Goal: Register for event/course

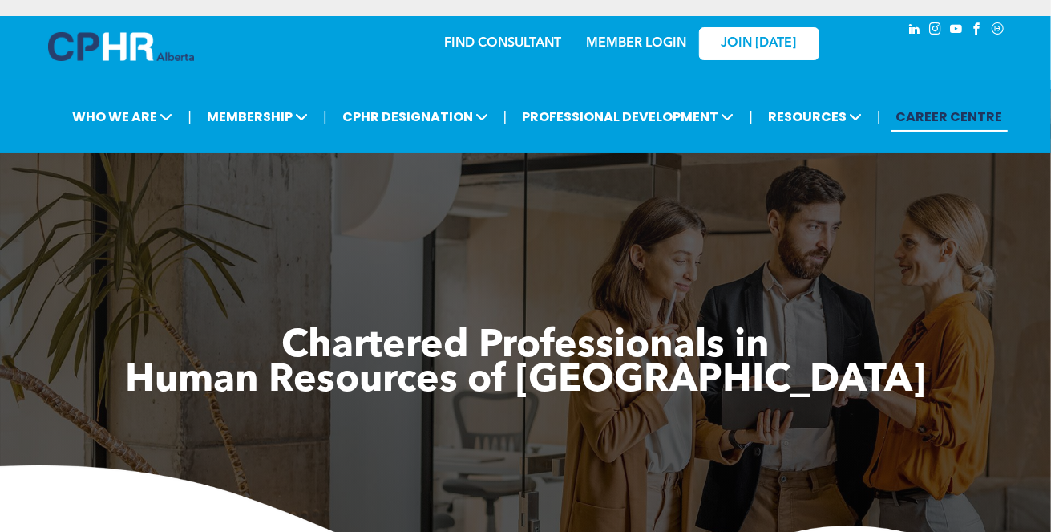
click at [637, 38] on link "MEMBER LOGIN" at bounding box center [636, 43] width 100 height 13
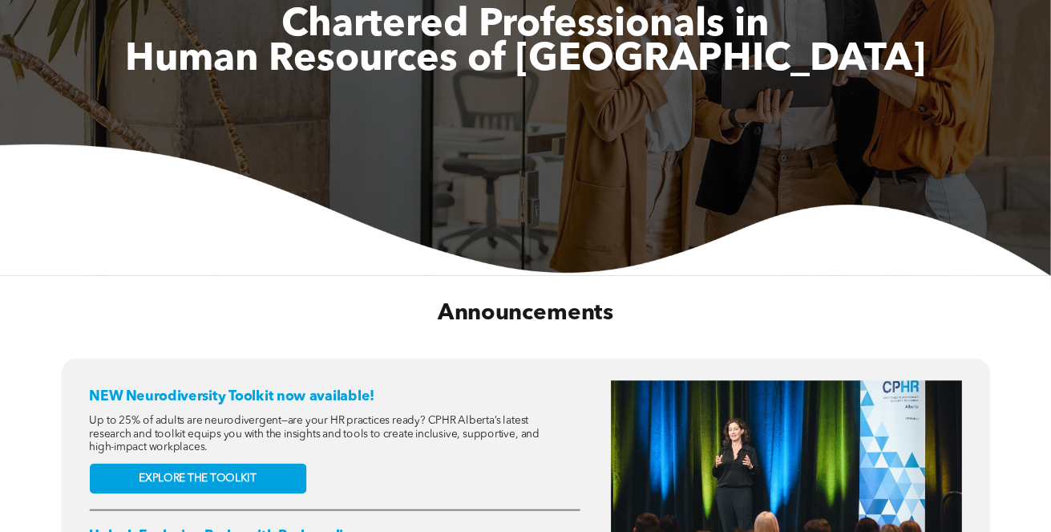
scroll to position [560, 0]
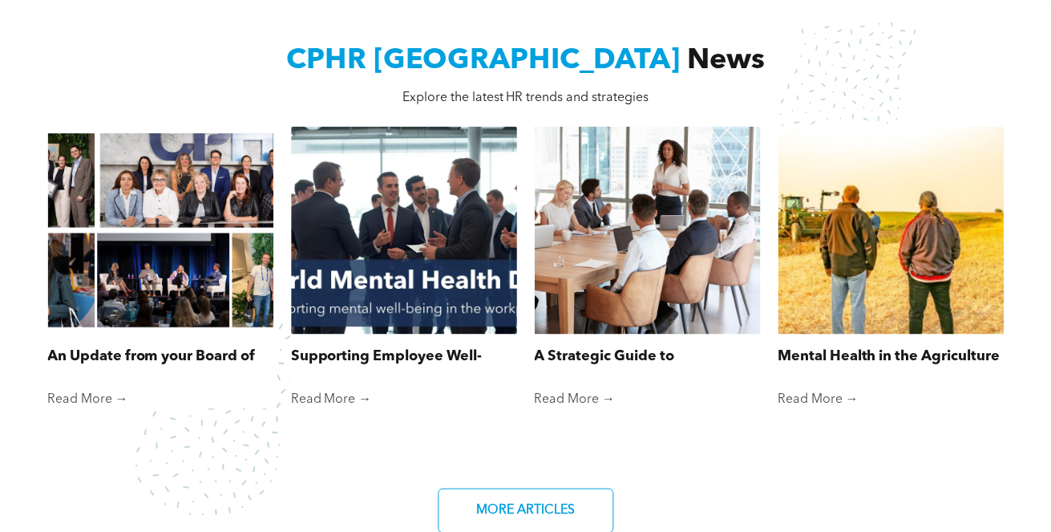
scroll to position [1042, 0]
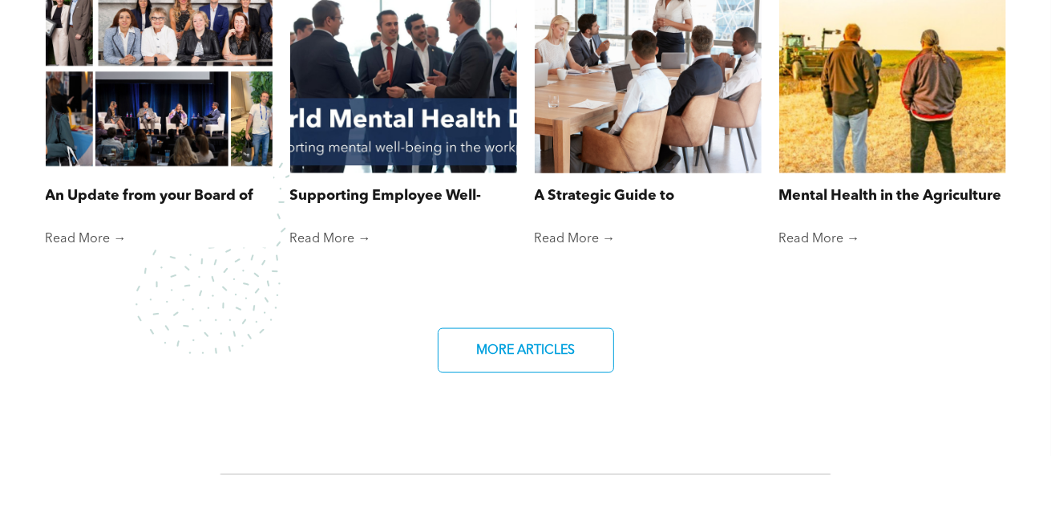
scroll to position [1202, 0]
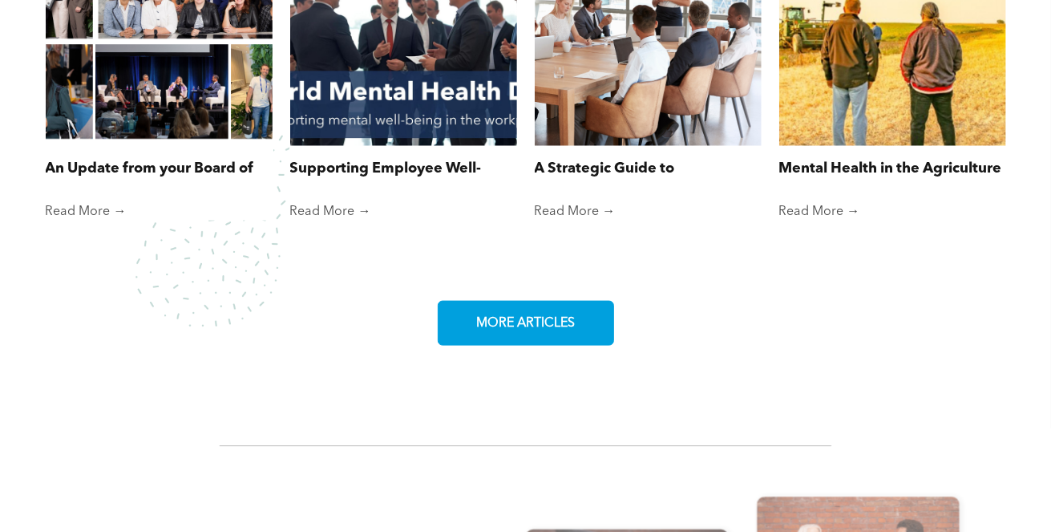
click at [527, 313] on span "MORE ARTICLES" at bounding box center [526, 323] width 110 height 31
